Goal: Find contact information: Find contact information

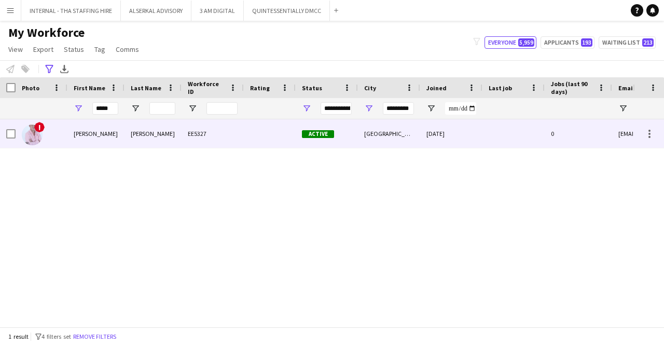
click at [122, 132] on div "[PERSON_NAME]" at bounding box center [95, 133] width 57 height 29
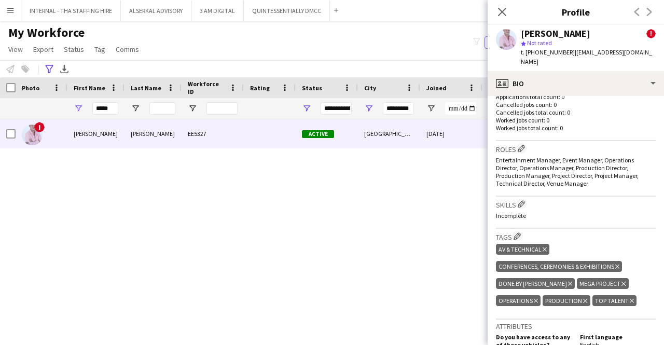
scroll to position [375, 0]
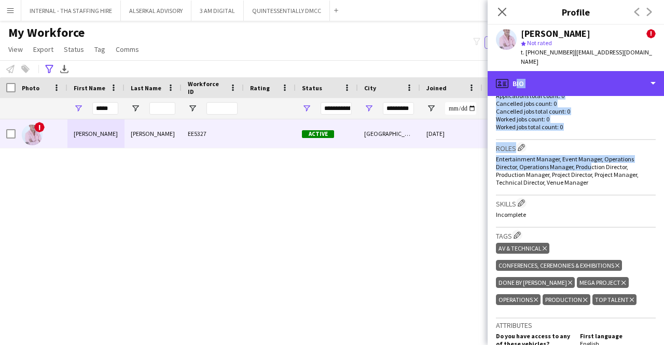
drag, startPoint x: 571, startPoint y: 75, endPoint x: 588, endPoint y: 167, distance: 92.8
click at [588, 167] on div "profile Bio Bio Bio Company application Company application About you About you…" at bounding box center [576, 208] width 176 height 274
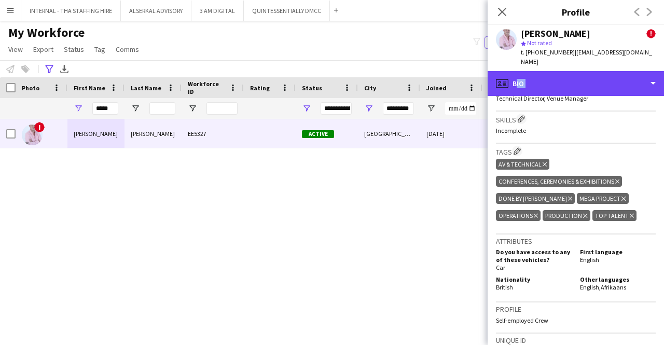
scroll to position [460, 0]
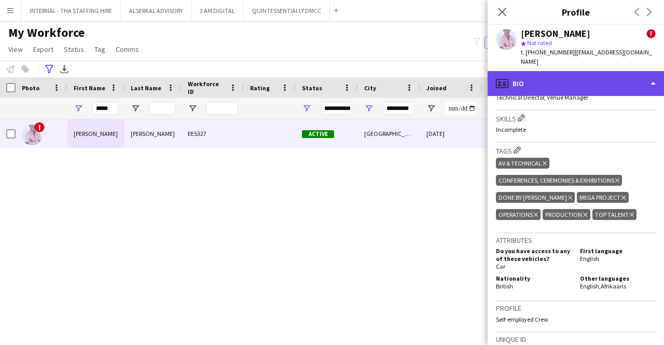
click at [578, 71] on div "profile Bio" at bounding box center [576, 83] width 176 height 25
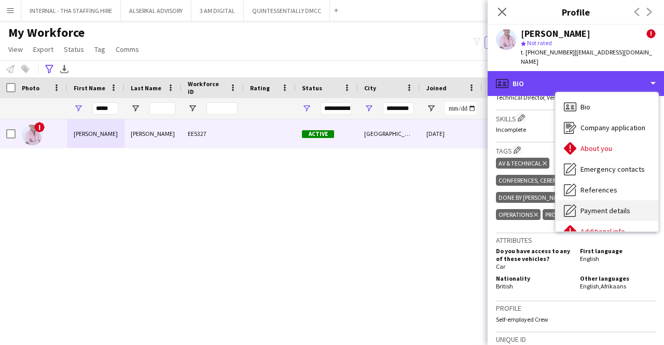
scroll to position [77, 0]
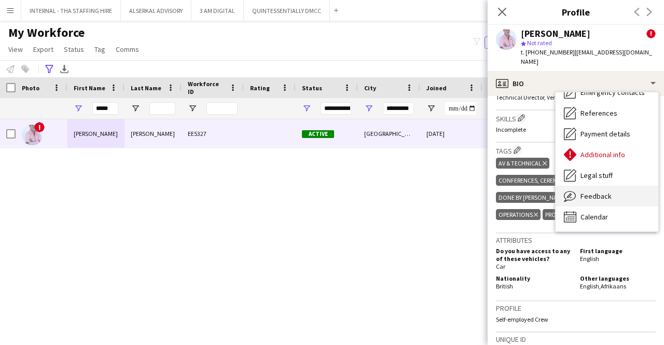
click at [589, 192] on span "Feedback" at bounding box center [596, 196] width 31 height 9
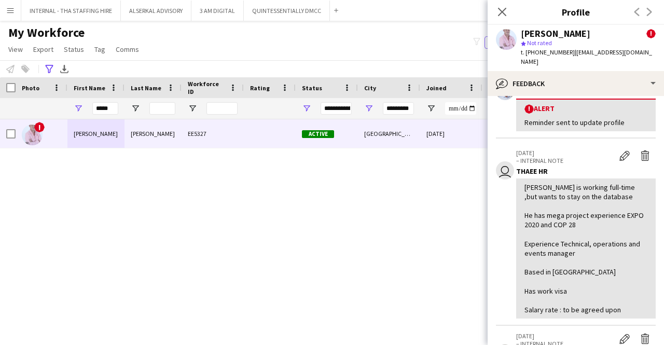
scroll to position [149, 0]
click at [116, 111] on input "*****" at bounding box center [105, 108] width 26 height 12
type input "*"
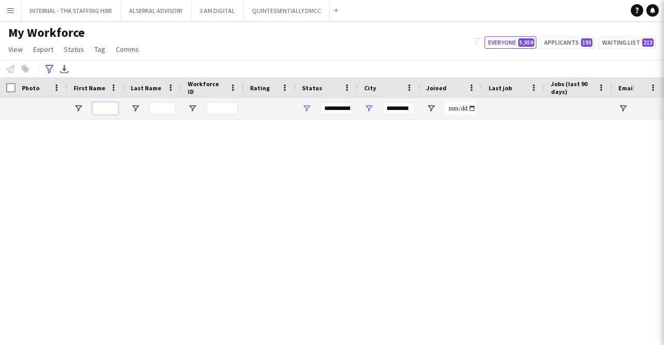
type input "**********"
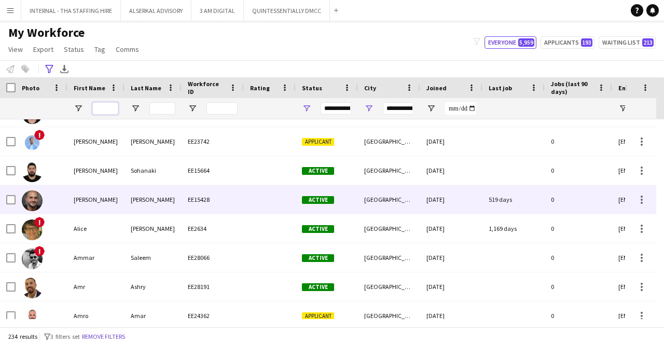
scroll to position [0, 0]
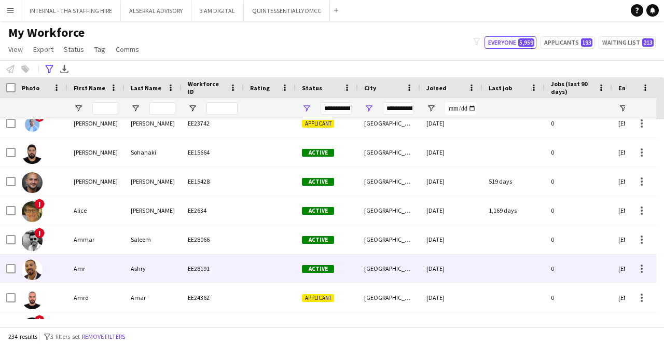
click at [98, 267] on div "Amr" at bounding box center [95, 268] width 57 height 29
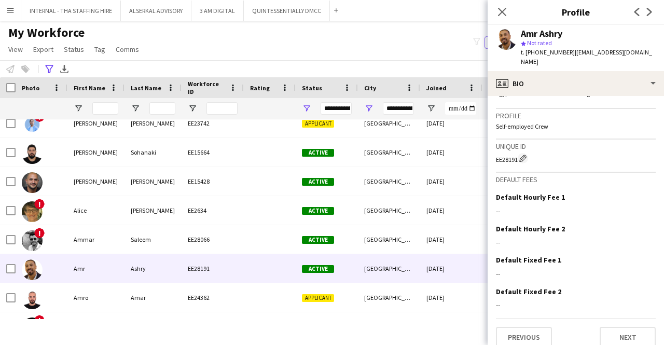
scroll to position [591, 0]
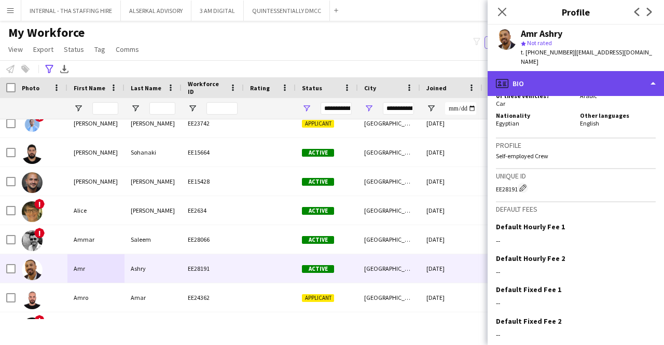
click at [556, 71] on div "profile Bio" at bounding box center [576, 83] width 176 height 25
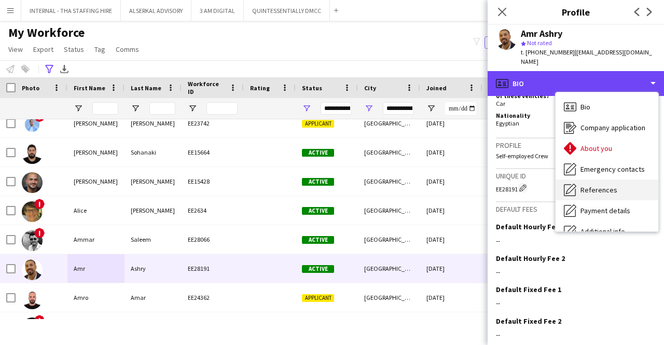
scroll to position [77, 0]
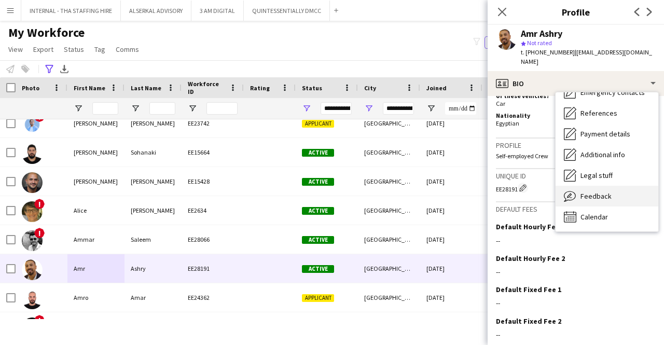
click at [587, 192] on span "Feedback" at bounding box center [596, 196] width 31 height 9
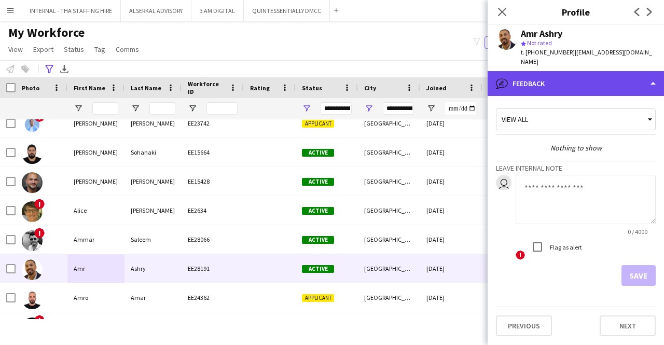
click at [563, 76] on div "bubble-pencil Feedback" at bounding box center [576, 83] width 176 height 25
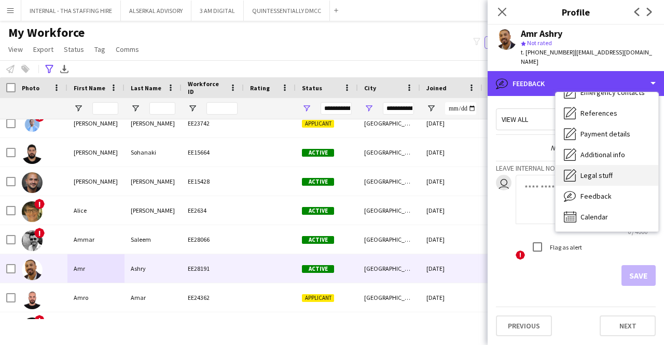
scroll to position [0, 0]
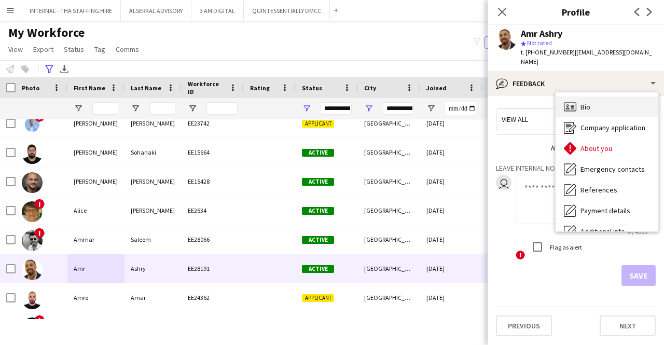
click at [590, 102] on span "Bio" at bounding box center [586, 106] width 10 height 9
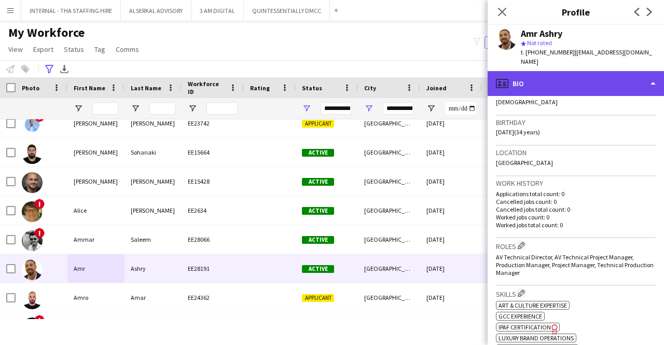
click at [569, 71] on div "profile Bio" at bounding box center [576, 83] width 176 height 25
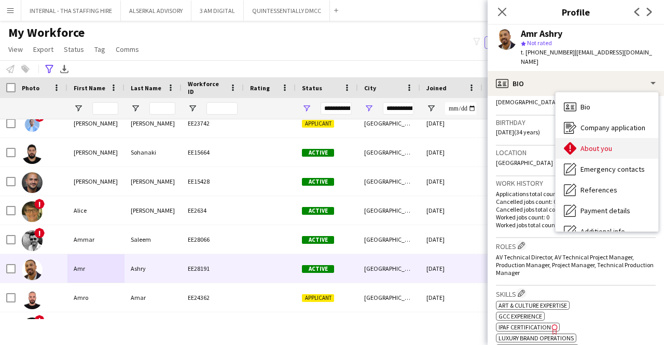
click at [589, 144] on span "About you" at bounding box center [597, 148] width 32 height 9
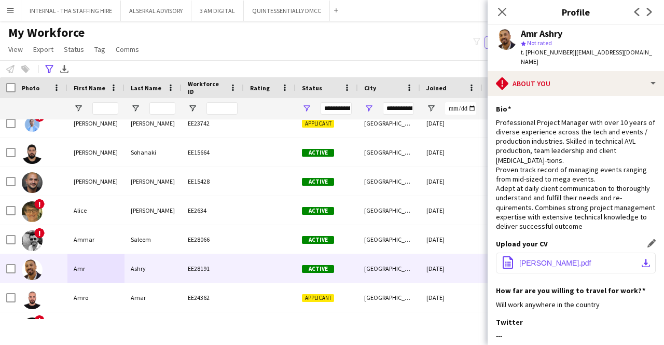
click at [541, 253] on button "office-file-sheet [PERSON_NAME].pdf download-bottom" at bounding box center [576, 263] width 160 height 21
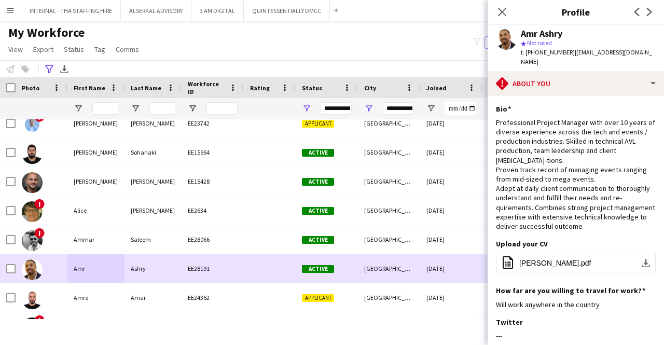
scroll to position [602, 0]
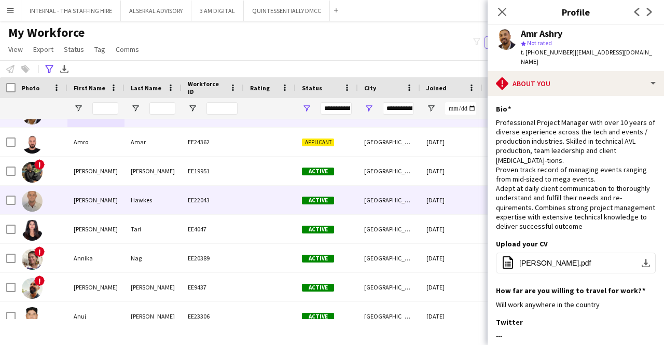
click at [184, 205] on div "EE22043" at bounding box center [213, 200] width 62 height 29
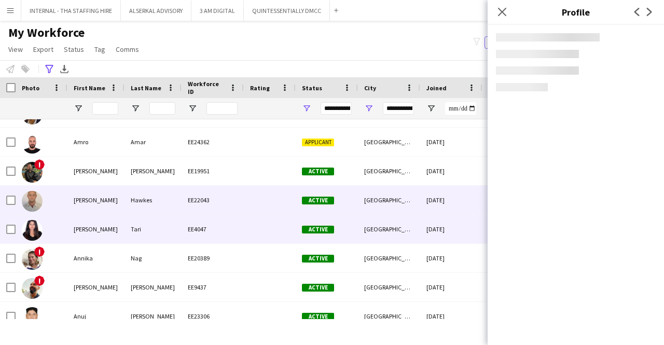
click at [173, 230] on div "Tari" at bounding box center [153, 229] width 57 height 29
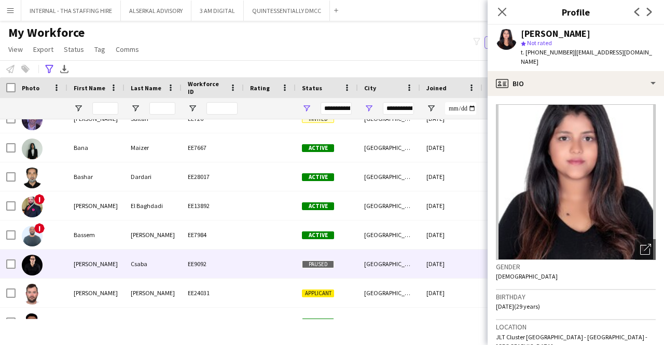
scroll to position [946, 0]
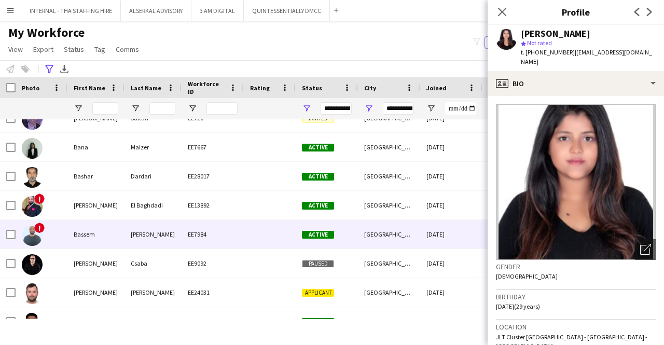
click at [153, 235] on div "[PERSON_NAME]" at bounding box center [153, 234] width 57 height 29
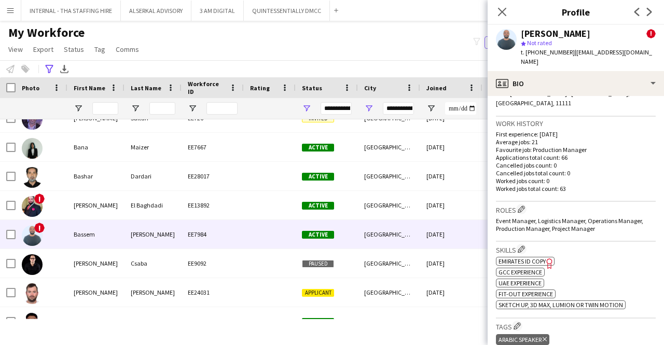
scroll to position [356, 0]
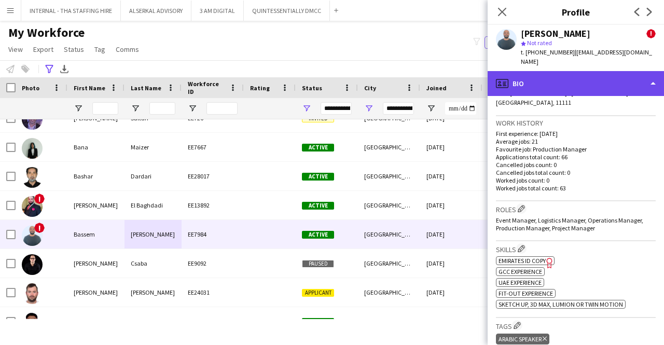
click at [572, 77] on div "profile Bio" at bounding box center [576, 83] width 176 height 25
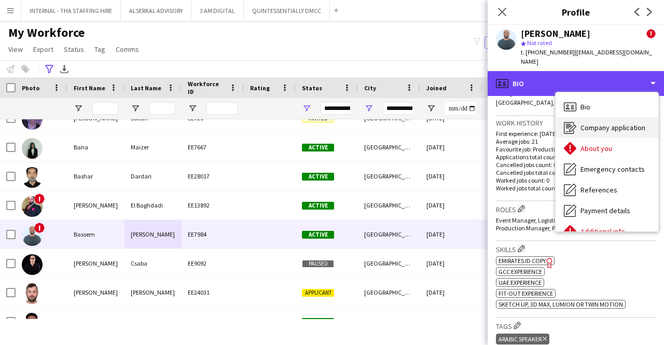
scroll to position [77, 0]
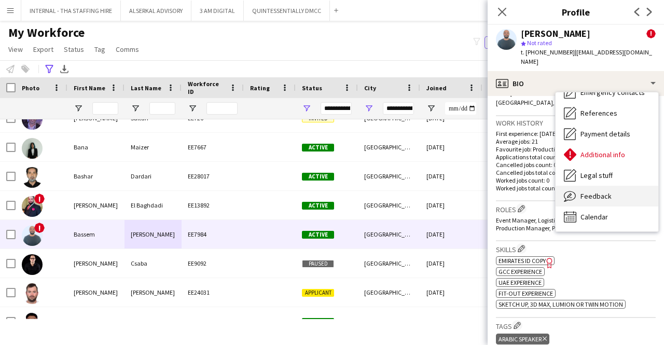
click at [592, 192] on span "Feedback" at bounding box center [596, 196] width 31 height 9
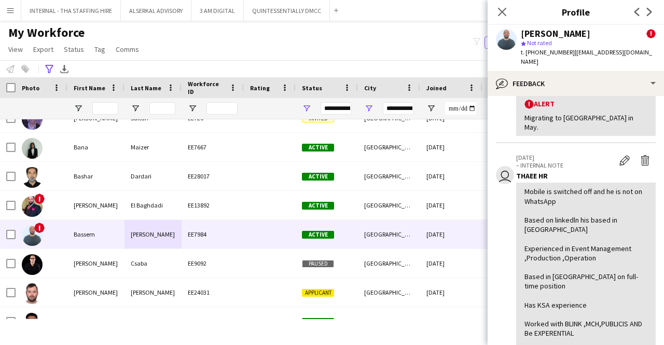
scroll to position [0, 0]
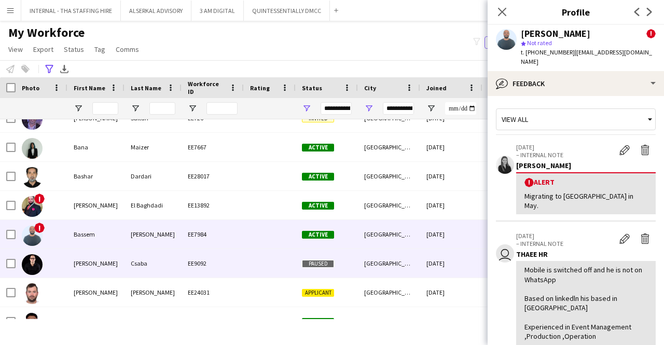
click at [193, 249] on div "EE9092" at bounding box center [213, 263] width 62 height 29
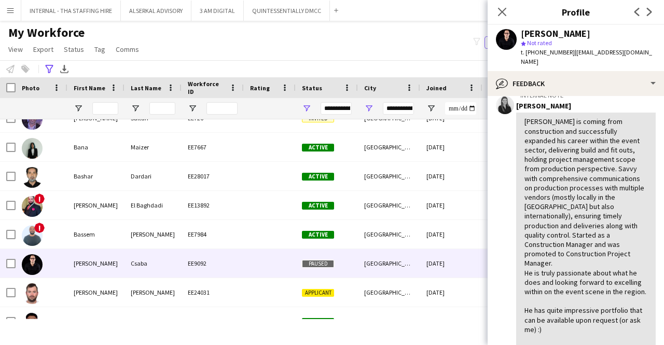
scroll to position [134, 0]
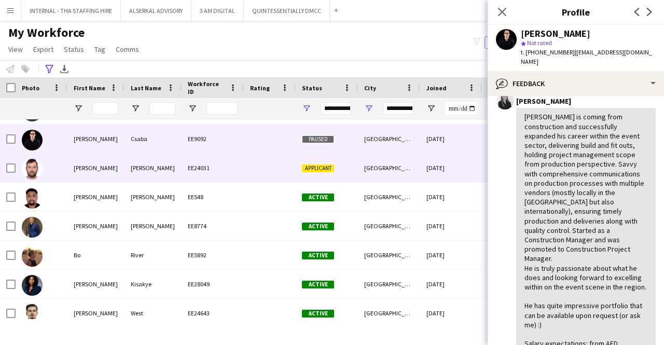
click at [235, 162] on div "EE24031" at bounding box center [213, 168] width 62 height 29
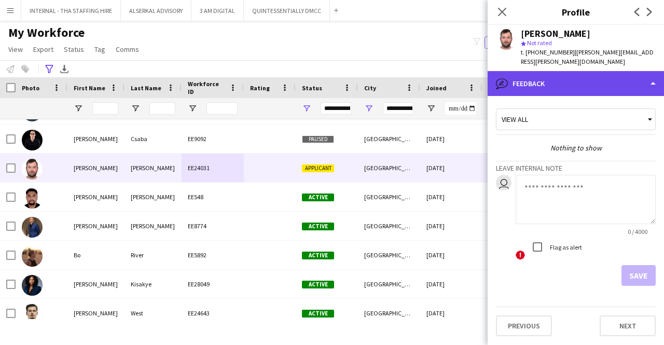
click at [584, 71] on div "bubble-pencil Feedback" at bounding box center [576, 83] width 176 height 25
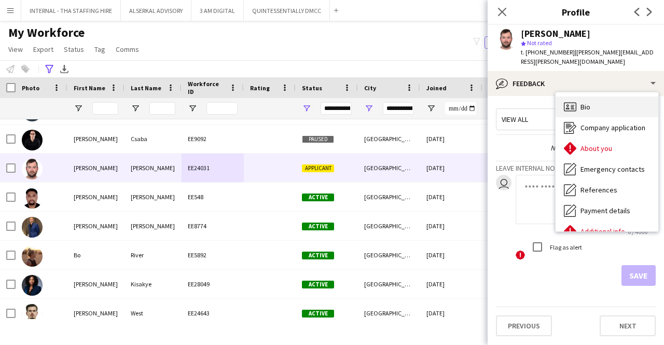
click at [582, 102] on span "Bio" at bounding box center [586, 106] width 10 height 9
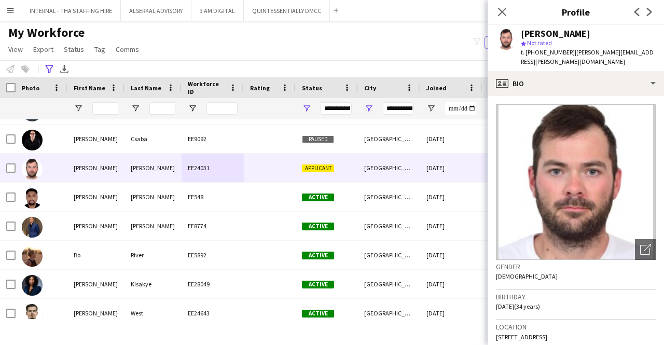
click at [583, 60] on div "[PERSON_NAME] star Not rated t. [PHONE_NUMBER] | [PERSON_NAME][EMAIL_ADDRESS][P…" at bounding box center [576, 48] width 176 height 46
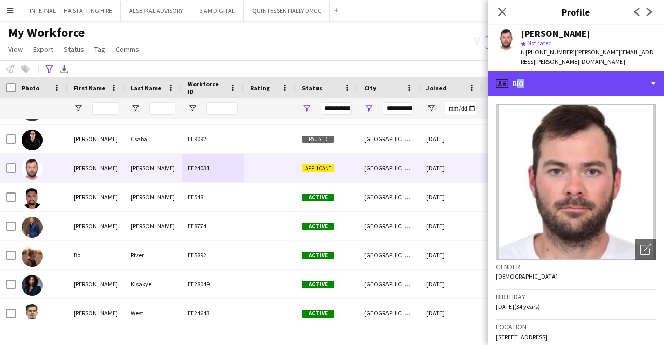
drag, startPoint x: 582, startPoint y: 76, endPoint x: 564, endPoint y: 147, distance: 73.8
click at [564, 147] on div "profile Bio Bio Bio Company application Company application About you About you…" at bounding box center [576, 208] width 176 height 274
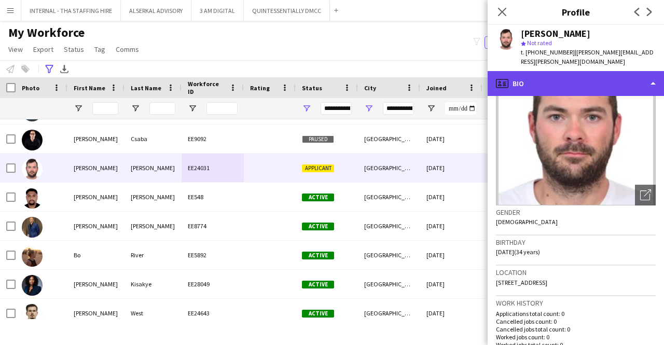
click at [588, 76] on div "profile Bio" at bounding box center [576, 83] width 176 height 25
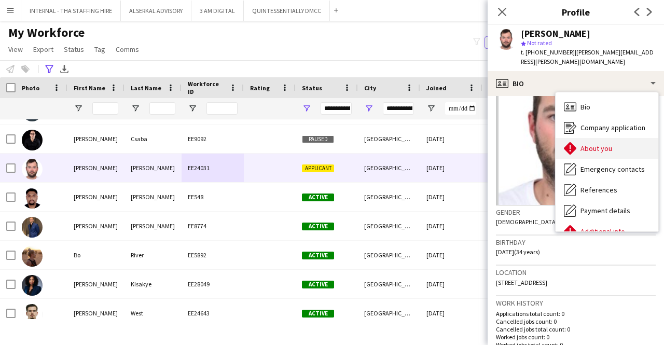
click at [607, 144] on div "About you About you" at bounding box center [607, 148] width 103 height 21
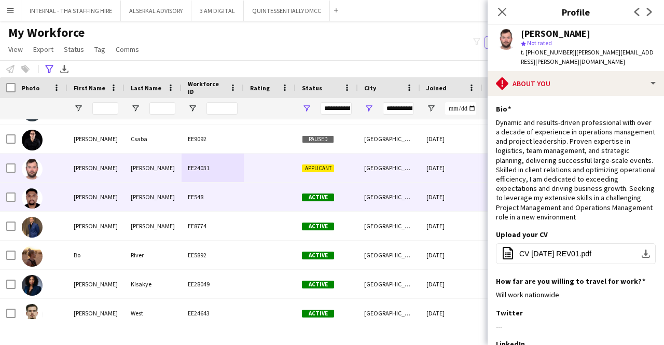
click at [133, 194] on div "[PERSON_NAME]" at bounding box center [153, 197] width 57 height 29
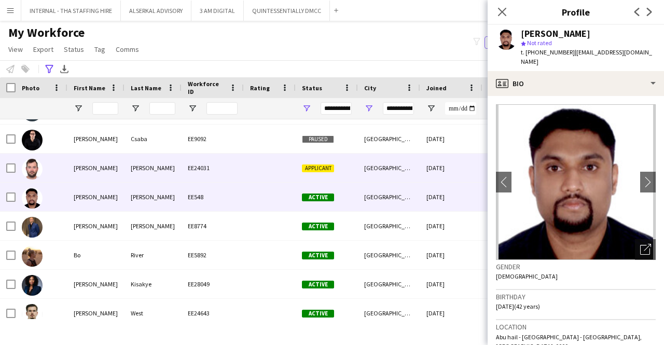
click at [149, 169] on div "[PERSON_NAME]" at bounding box center [153, 168] width 57 height 29
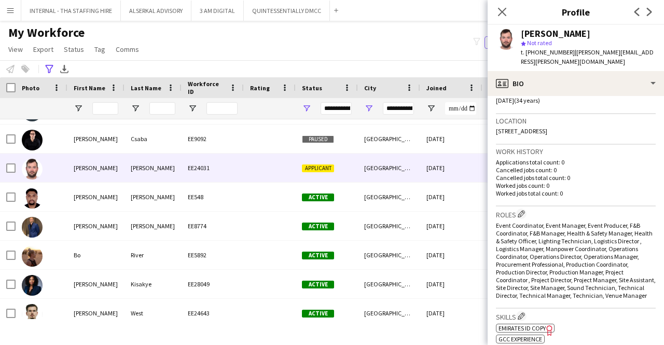
scroll to position [208, 0]
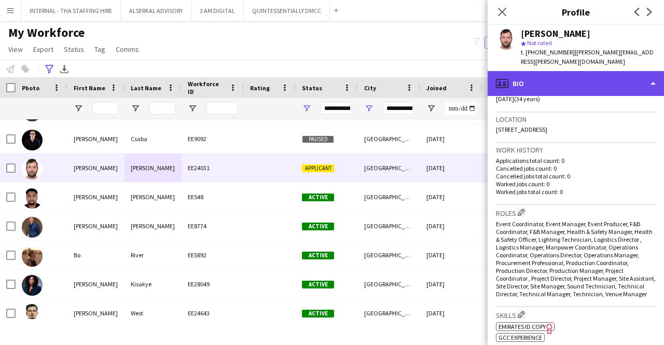
click at [567, 71] on div "profile Bio" at bounding box center [576, 83] width 176 height 25
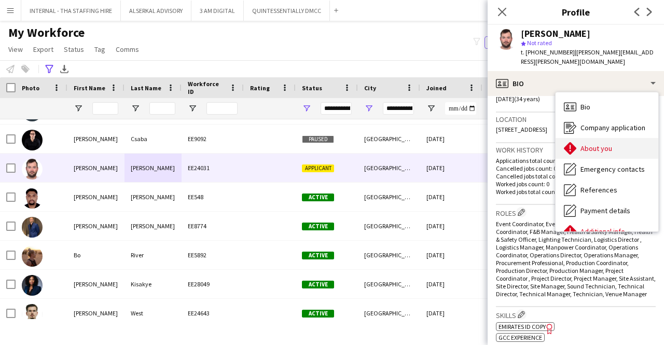
click at [611, 144] on span "About you" at bounding box center [597, 148] width 32 height 9
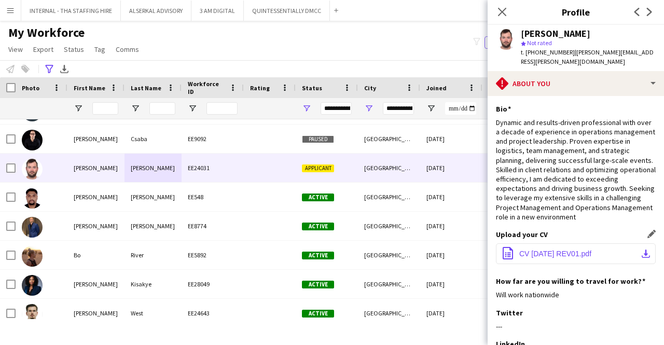
click at [563, 255] on span "CV [DATE] REV01.pdf" at bounding box center [556, 254] width 72 height 8
click at [564, 254] on span "CV [DATE] REV01.pdf" at bounding box center [556, 254] width 72 height 8
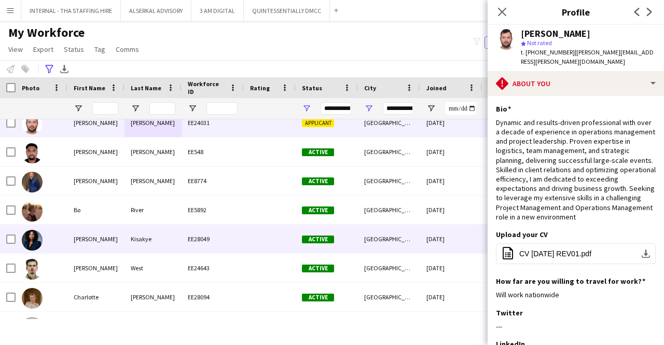
scroll to position [1122, 0]
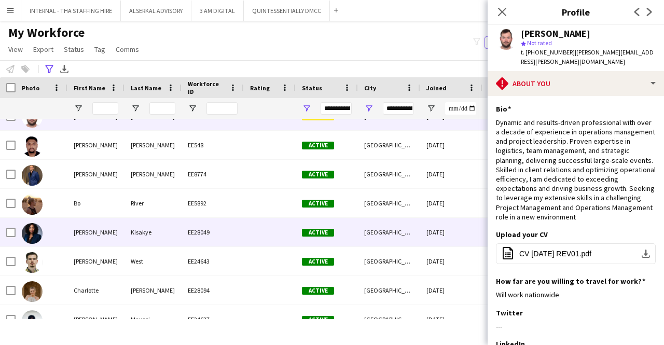
click at [128, 229] on div "Kisakye" at bounding box center [153, 232] width 57 height 29
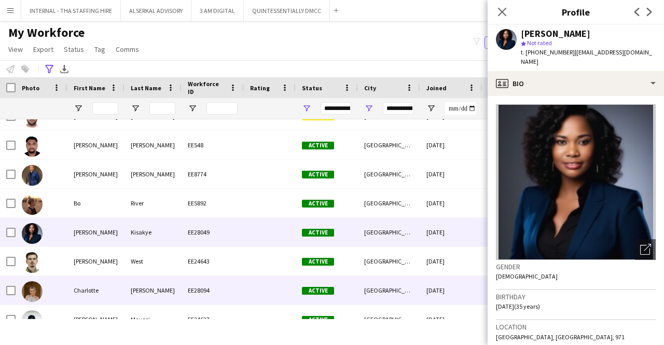
scroll to position [1226, 0]
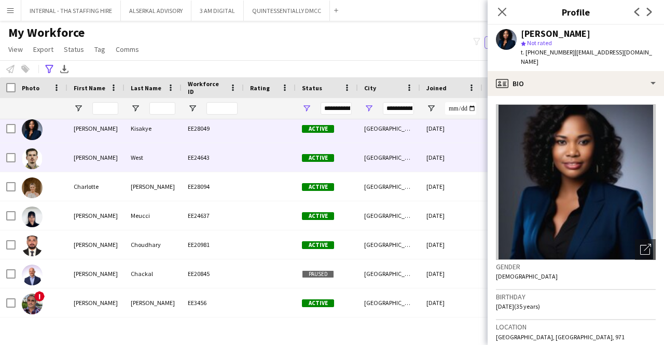
drag, startPoint x: 97, startPoint y: 154, endPoint x: 103, endPoint y: 158, distance: 7.1
click at [102, 154] on div "[PERSON_NAME]" at bounding box center [95, 157] width 57 height 29
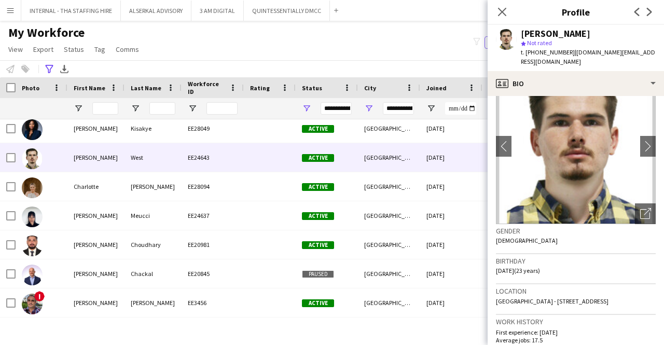
scroll to position [208, 0]
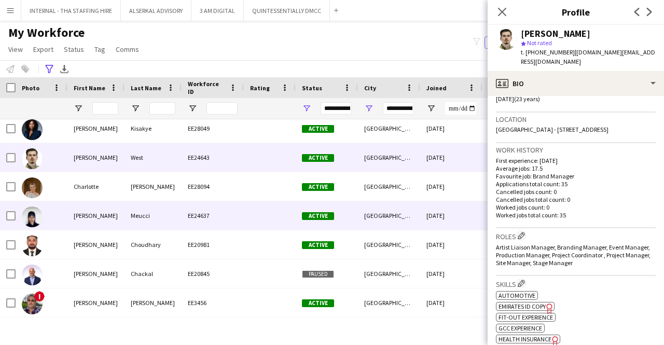
click at [175, 220] on div "Meucci" at bounding box center [153, 215] width 57 height 29
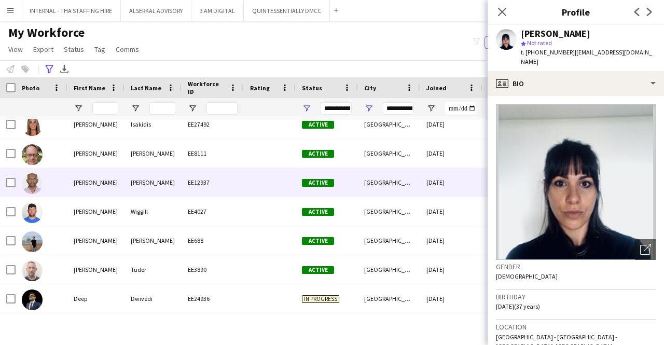
scroll to position [1434, 0]
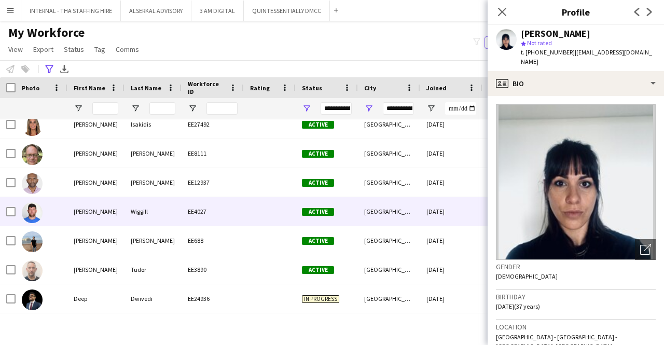
click at [155, 205] on div "Wiggill" at bounding box center [153, 211] width 57 height 29
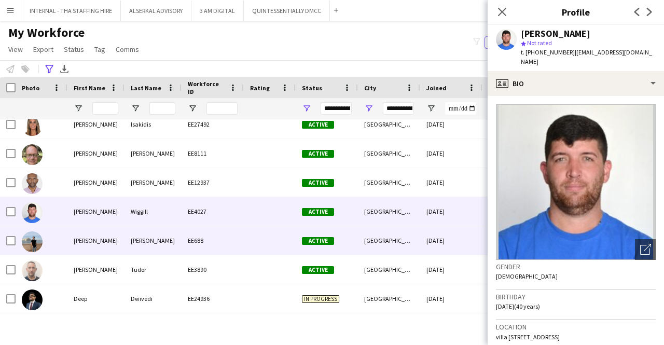
click at [157, 253] on div "[PERSON_NAME]" at bounding box center [153, 240] width 57 height 29
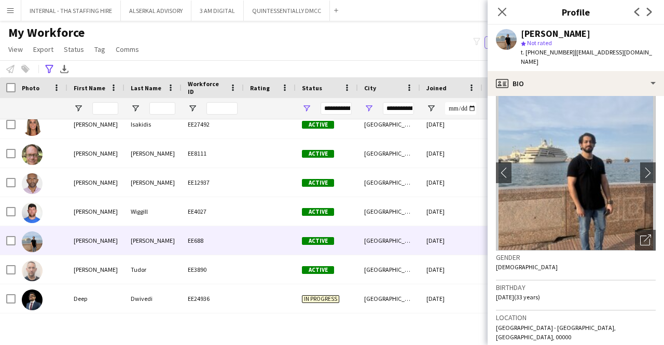
scroll to position [0, 0]
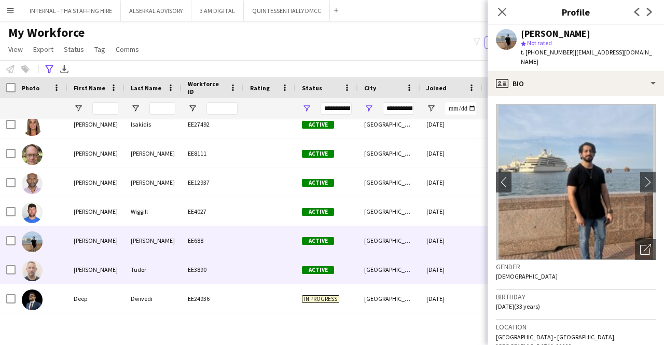
click at [172, 268] on div "Tudor" at bounding box center [153, 269] width 57 height 29
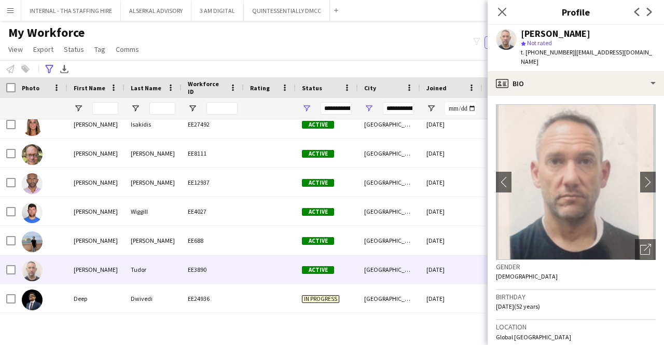
scroll to position [156, 0]
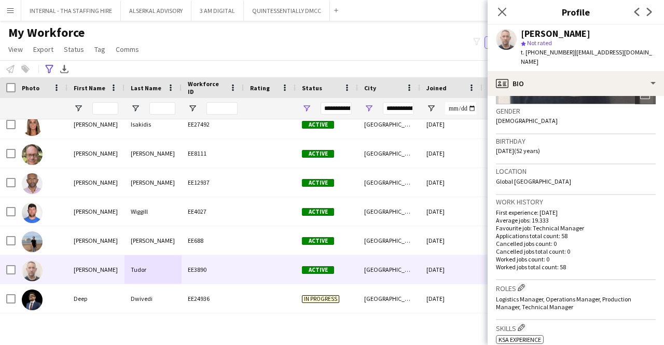
drag, startPoint x: 567, startPoint y: 53, endPoint x: 526, endPoint y: 49, distance: 41.2
click at [526, 49] on div "t. [PHONE_NUMBER] | [EMAIL_ADDRESS][DOMAIN_NAME]" at bounding box center [588, 57] width 135 height 19
copy span "[PHONE_NUMBER]"
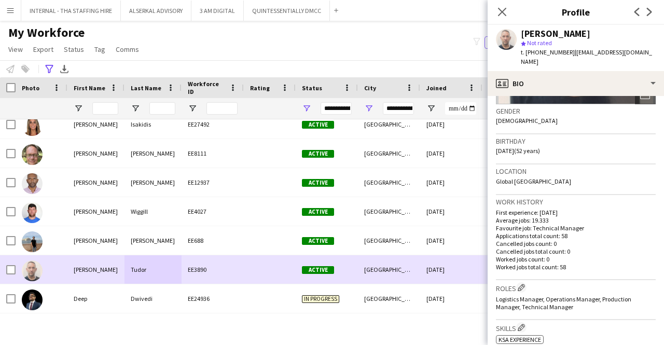
click at [214, 266] on div "EE3890" at bounding box center [213, 269] width 62 height 29
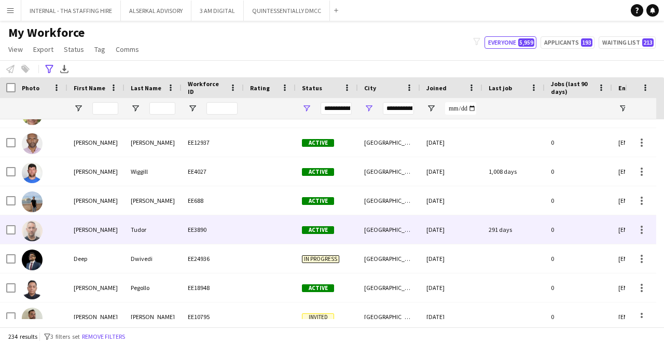
scroll to position [1537, 0]
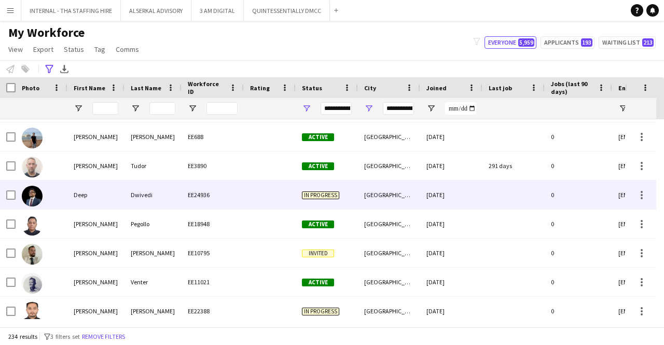
click at [160, 196] on div "Dwivedi" at bounding box center [153, 195] width 57 height 29
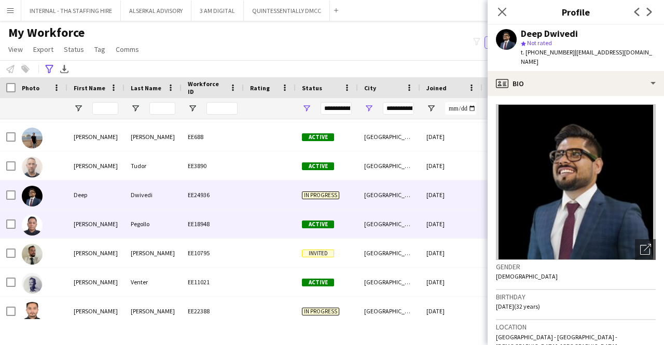
click at [152, 226] on div "Pegollo" at bounding box center [153, 224] width 57 height 29
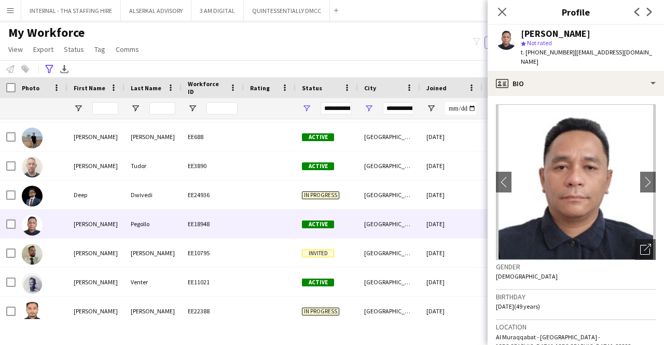
scroll to position [208, 0]
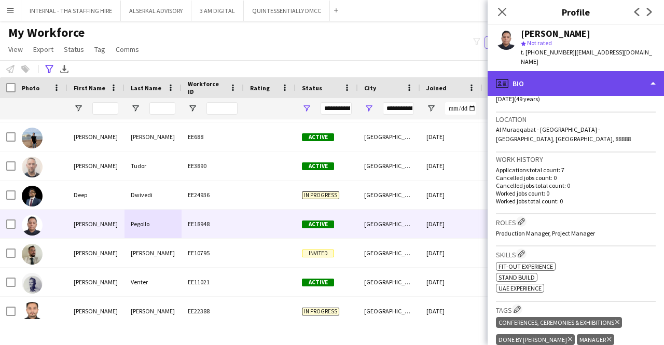
click at [549, 83] on div "profile Bio" at bounding box center [576, 83] width 176 height 25
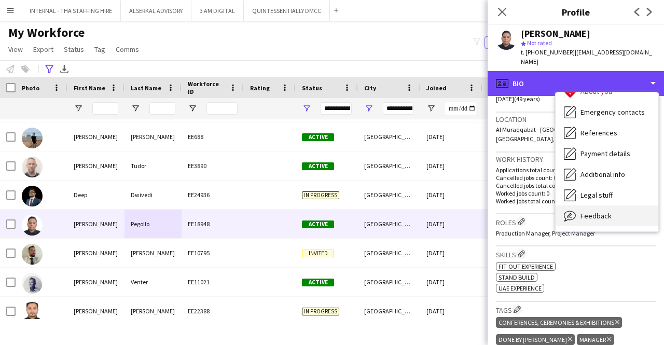
scroll to position [77, 0]
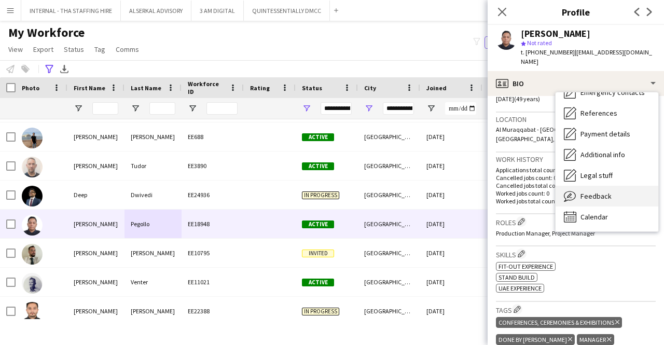
click at [605, 192] on span "Feedback" at bounding box center [596, 196] width 31 height 9
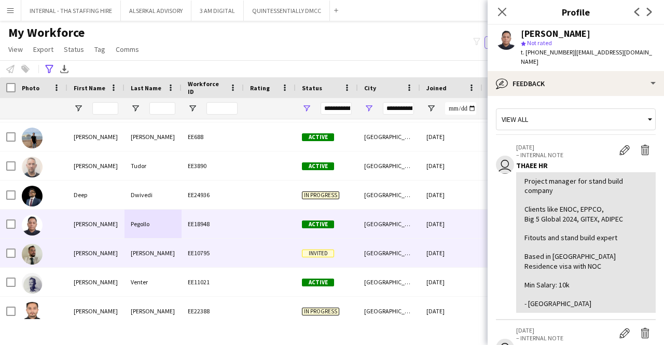
click at [117, 258] on div "[PERSON_NAME]" at bounding box center [95, 253] width 57 height 29
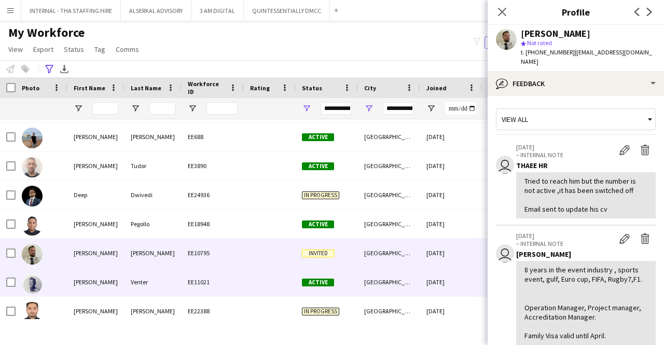
click at [163, 277] on div "Venter" at bounding box center [153, 282] width 57 height 29
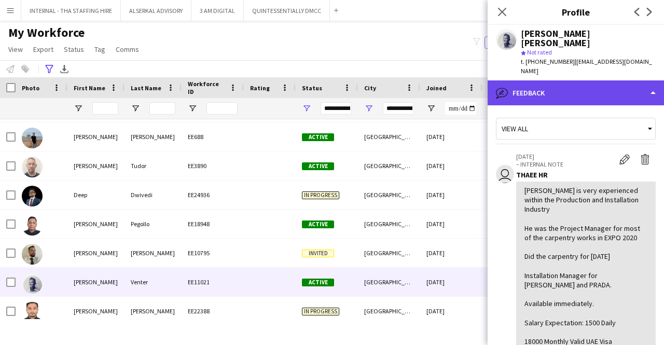
click at [596, 84] on div "bubble-pencil Feedback" at bounding box center [576, 92] width 176 height 25
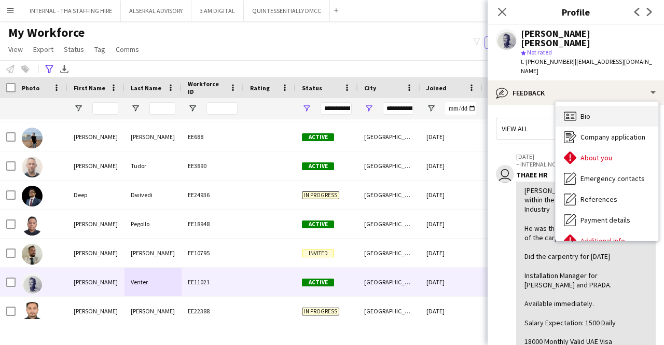
click at [600, 106] on div "Bio Bio" at bounding box center [607, 116] width 103 height 21
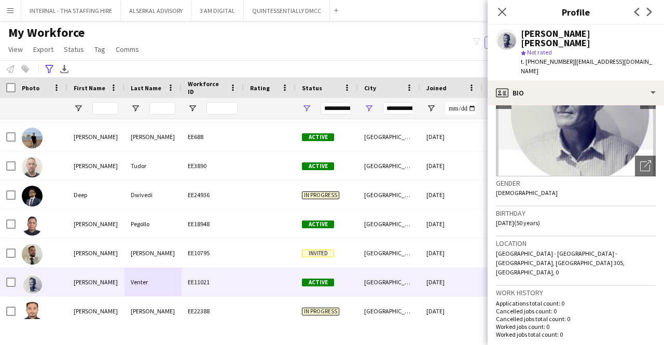
scroll to position [156, 0]
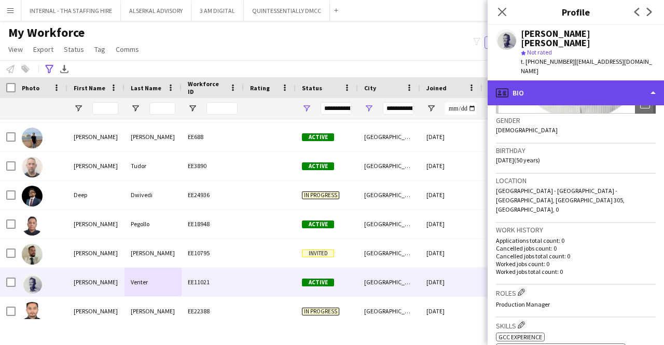
click at [560, 80] on div "profile Bio" at bounding box center [576, 92] width 176 height 25
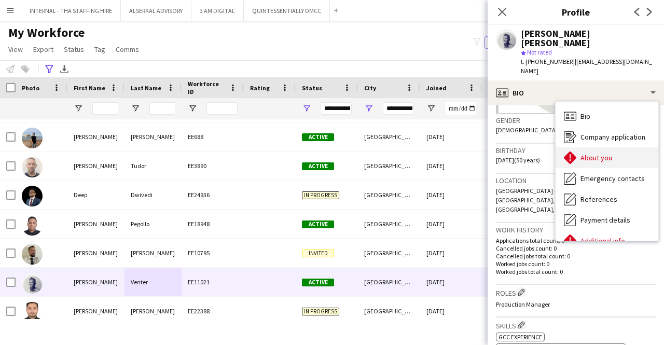
click at [591, 147] on div "About you About you" at bounding box center [607, 157] width 103 height 21
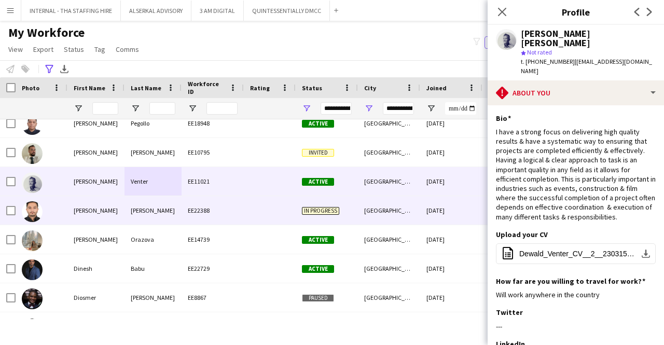
scroll to position [1641, 0]
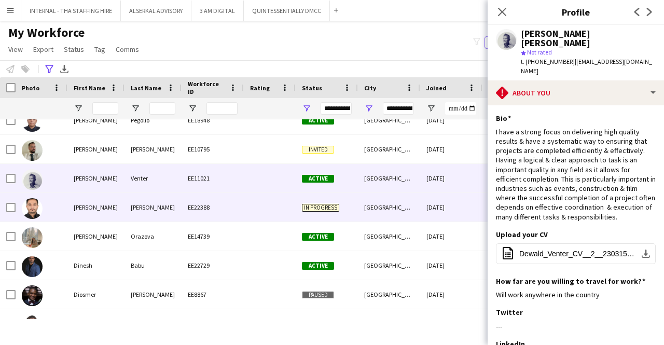
click at [382, 215] on div "[GEOGRAPHIC_DATA]" at bounding box center [389, 207] width 62 height 29
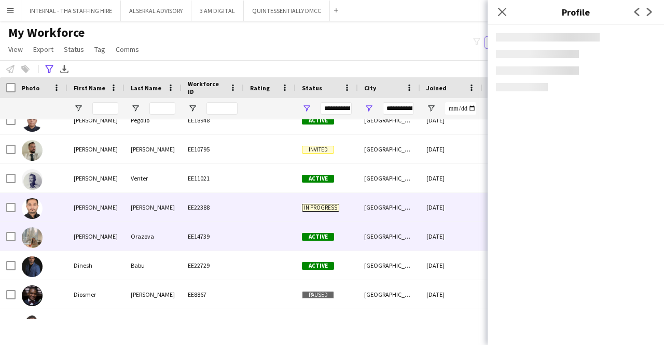
click at [382, 234] on div "[GEOGRAPHIC_DATA]" at bounding box center [389, 236] width 62 height 29
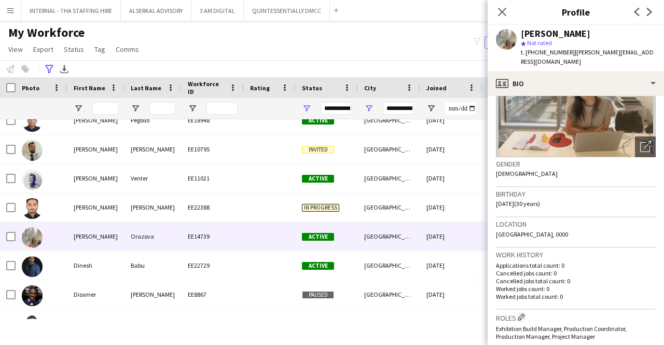
scroll to position [104, 0]
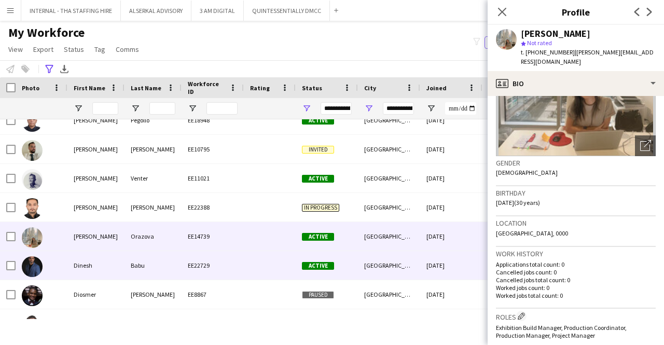
click at [167, 279] on div "Babu" at bounding box center [153, 265] width 57 height 29
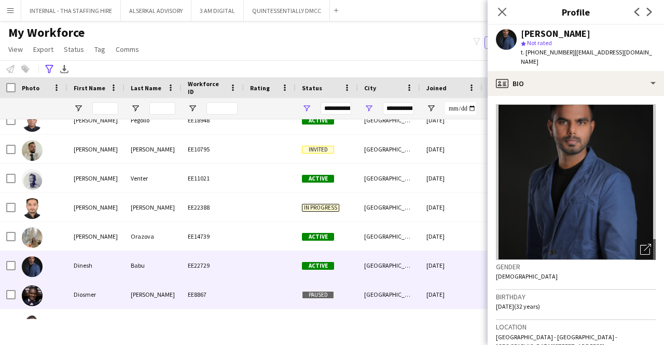
click at [171, 287] on div "[PERSON_NAME]" at bounding box center [153, 294] width 57 height 29
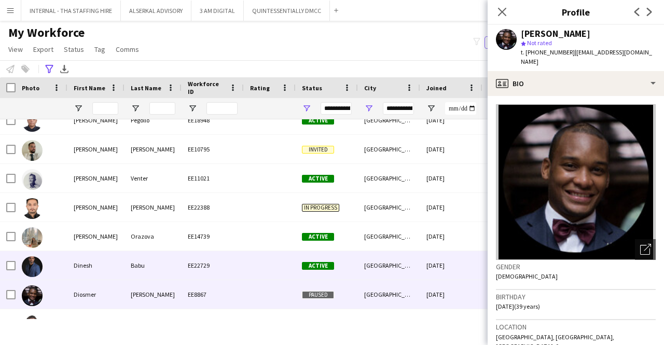
click at [169, 260] on div "Babu" at bounding box center [153, 265] width 57 height 29
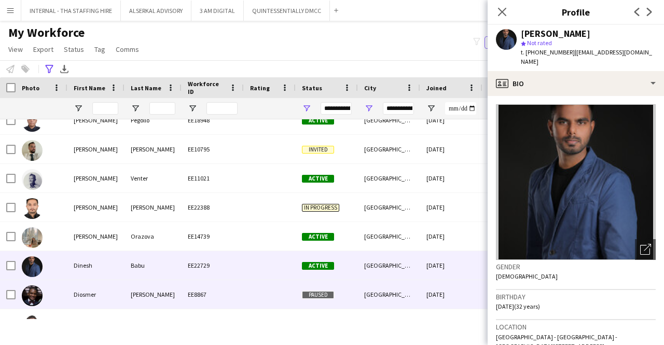
click at [144, 298] on div "[PERSON_NAME]" at bounding box center [153, 294] width 57 height 29
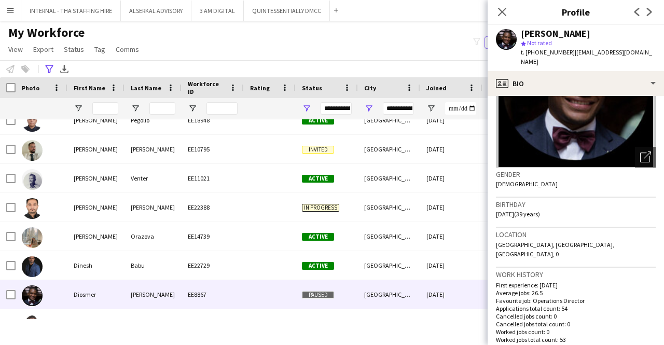
scroll to position [156, 0]
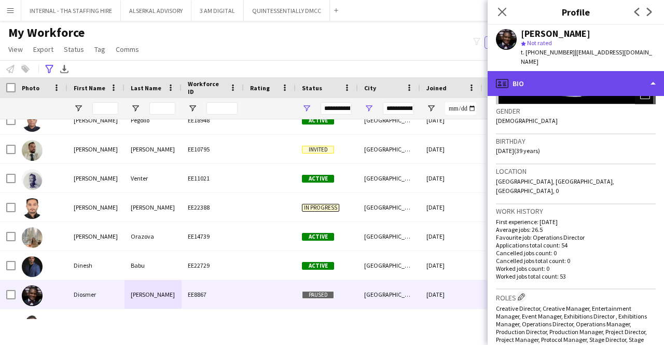
click at [564, 78] on div "profile Bio" at bounding box center [576, 83] width 176 height 25
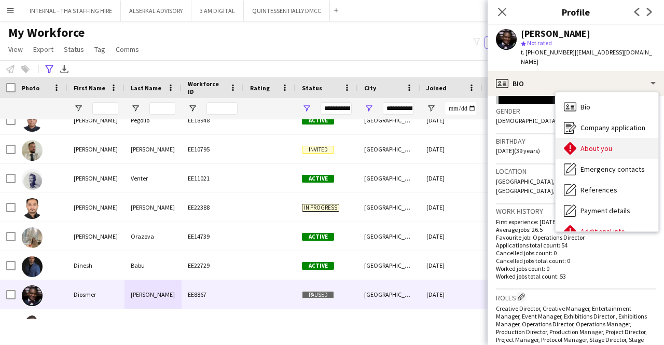
click at [585, 144] on span "About you" at bounding box center [597, 148] width 32 height 9
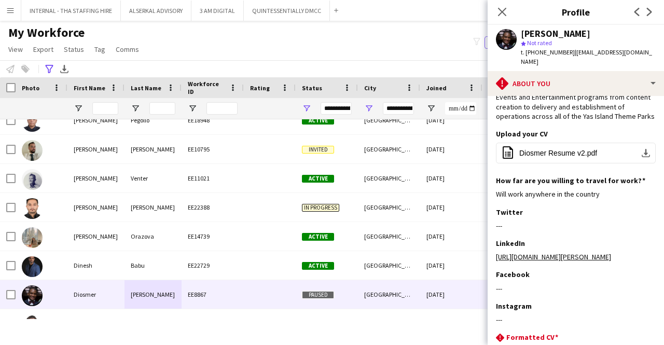
scroll to position [104, 0]
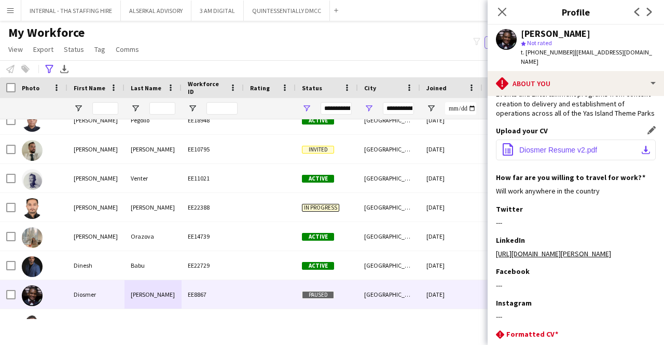
click at [558, 149] on span "Diosmer Resume v2.pdf" at bounding box center [559, 150] width 78 height 8
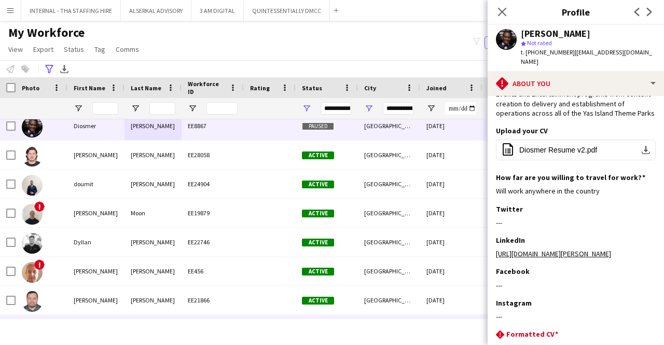
scroll to position [1797, 0]
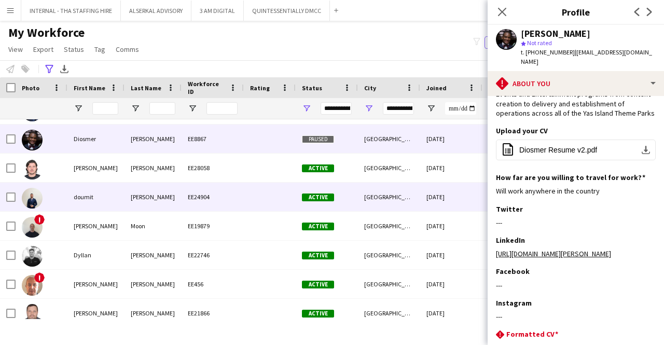
click at [102, 200] on div "doumit" at bounding box center [95, 197] width 57 height 29
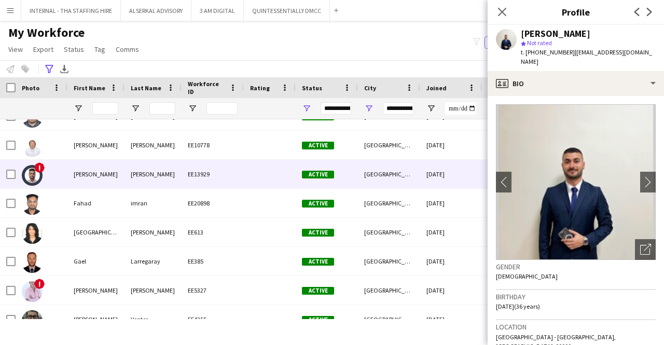
scroll to position [2005, 0]
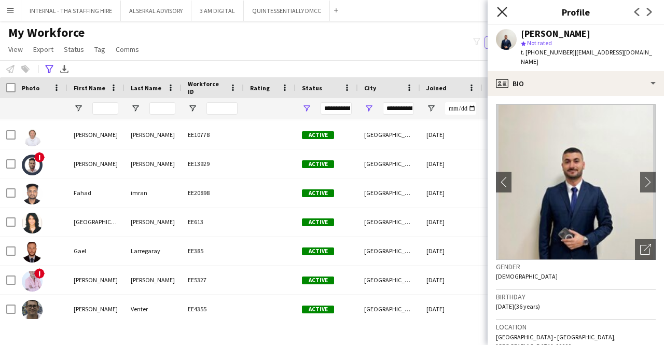
click at [505, 11] on icon "Close pop-in" at bounding box center [502, 12] width 10 height 10
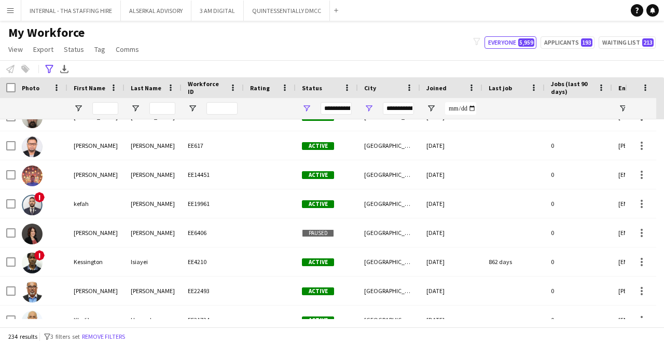
scroll to position [2998, 0]
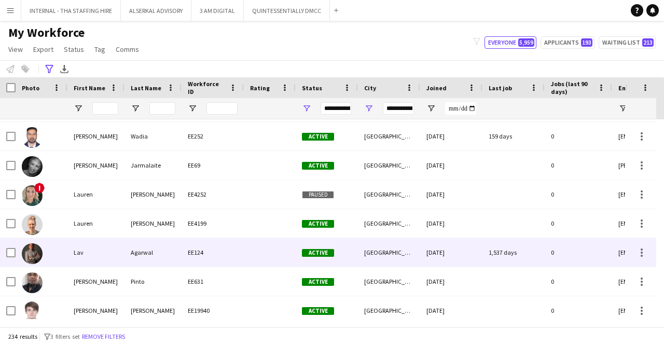
click at [94, 253] on div "Lav" at bounding box center [95, 252] width 57 height 29
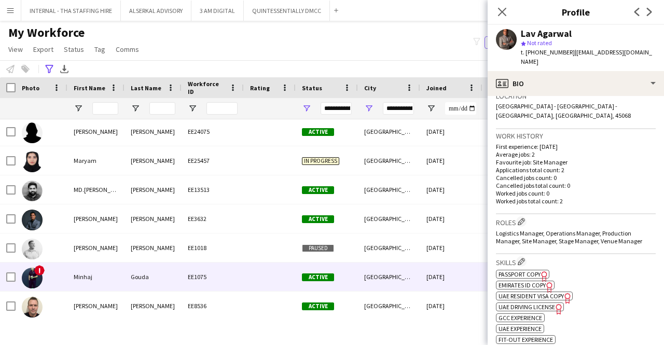
scroll to position [3880, 0]
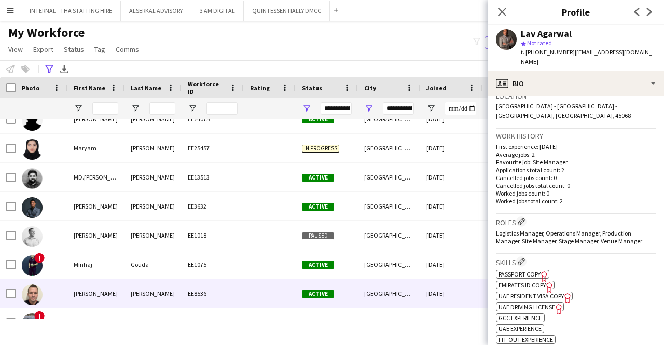
click at [149, 287] on div "[PERSON_NAME]" at bounding box center [153, 293] width 57 height 29
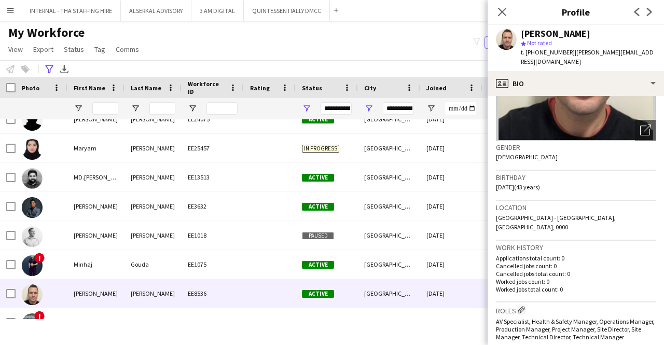
scroll to position [208, 0]
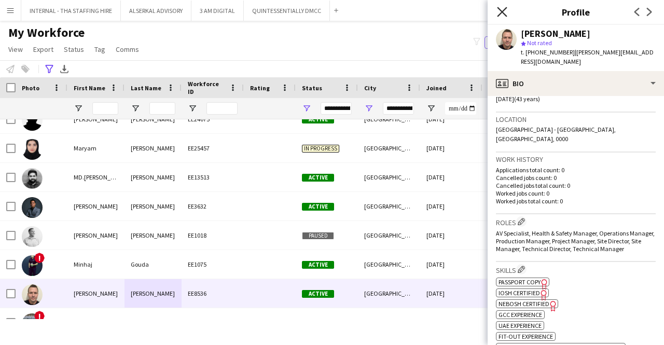
click at [502, 12] on icon at bounding box center [502, 12] width 10 height 10
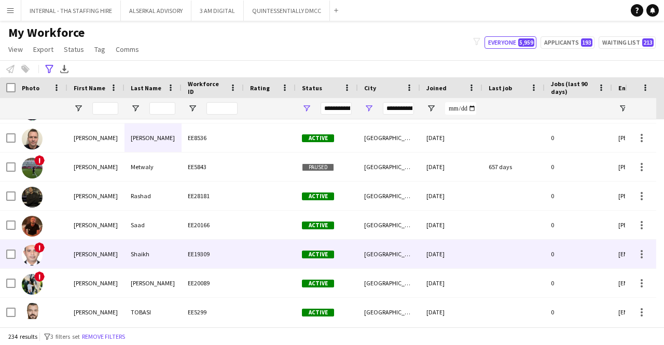
scroll to position [4036, 0]
